Goal: Contribute content

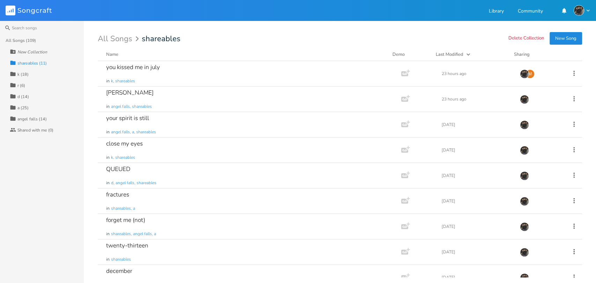
click at [29, 71] on div "Collection k (18)" at bounding box center [47, 73] width 74 height 11
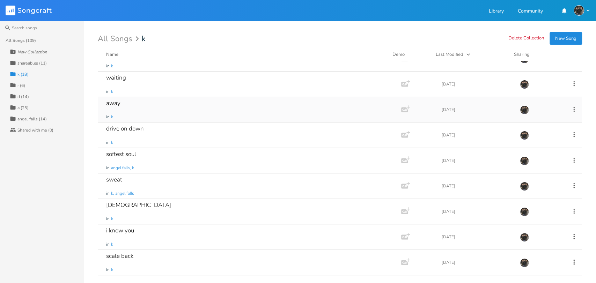
scroll to position [155, 0]
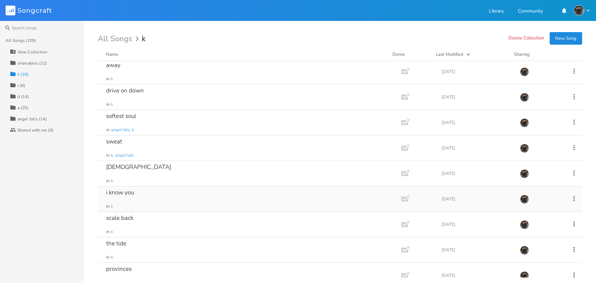
click at [169, 197] on div "i know you in k" at bounding box center [248, 198] width 284 height 25
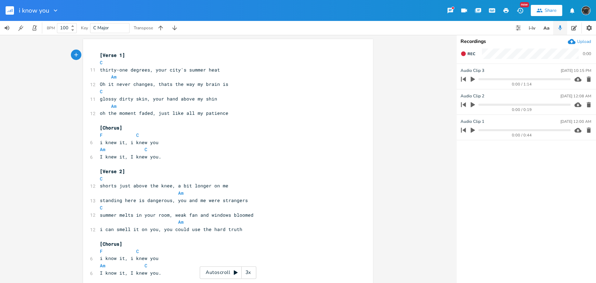
click at [243, 274] on div "3x" at bounding box center [248, 272] width 13 height 13
click at [244, 273] on div "4x" at bounding box center [248, 272] width 13 height 13
click at [244, 273] on div "5x" at bounding box center [248, 272] width 13 height 13
click at [243, 274] on div "1x" at bounding box center [248, 272] width 13 height 13
click at [229, 272] on div "Autoscroll 2x" at bounding box center [228, 272] width 57 height 13
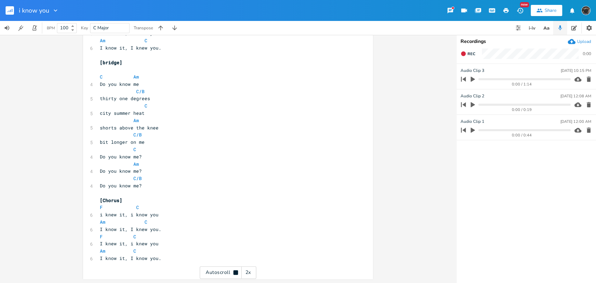
scroll to position [226, 0]
click at [9, 13] on rect "button" at bounding box center [10, 10] width 8 height 8
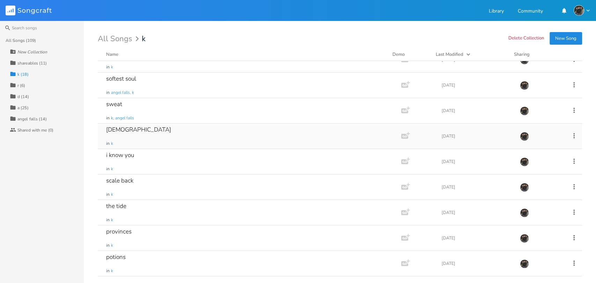
scroll to position [242, 0]
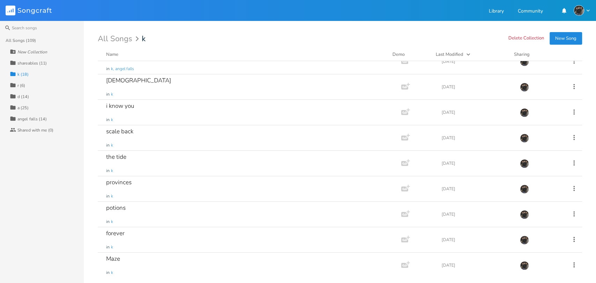
click at [42, 63] on div "shareables (11)" at bounding box center [32, 63] width 30 height 4
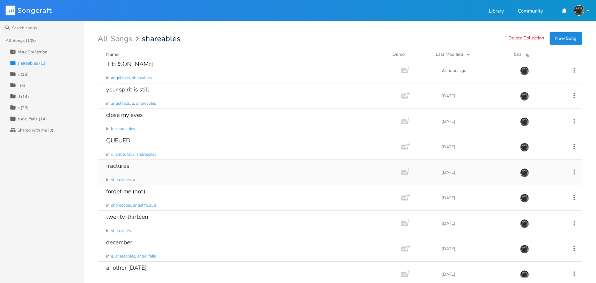
scroll to position [0, 0]
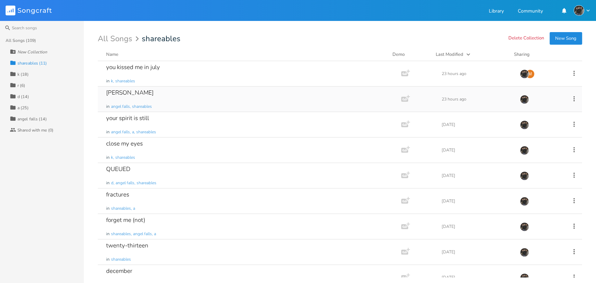
click at [188, 107] on div "[PERSON_NAME] in angel falls, shareables" at bounding box center [248, 99] width 284 height 25
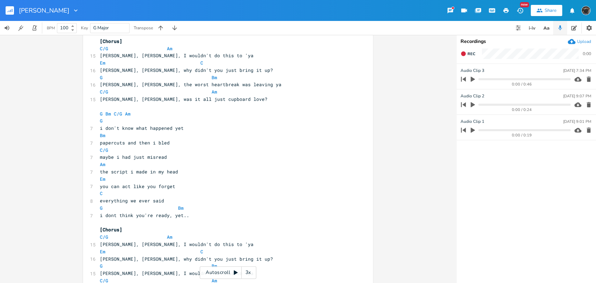
scroll to position [290, 0]
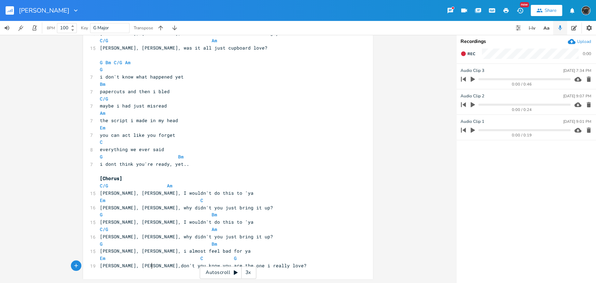
click at [149, 267] on span "[PERSON_NAME], [PERSON_NAME],don't you know you are the one i really love?" at bounding box center [203, 266] width 207 height 6
click at [303, 213] on pre "G Bm" at bounding box center [224, 214] width 252 height 7
